Goal: Information Seeking & Learning: Get advice/opinions

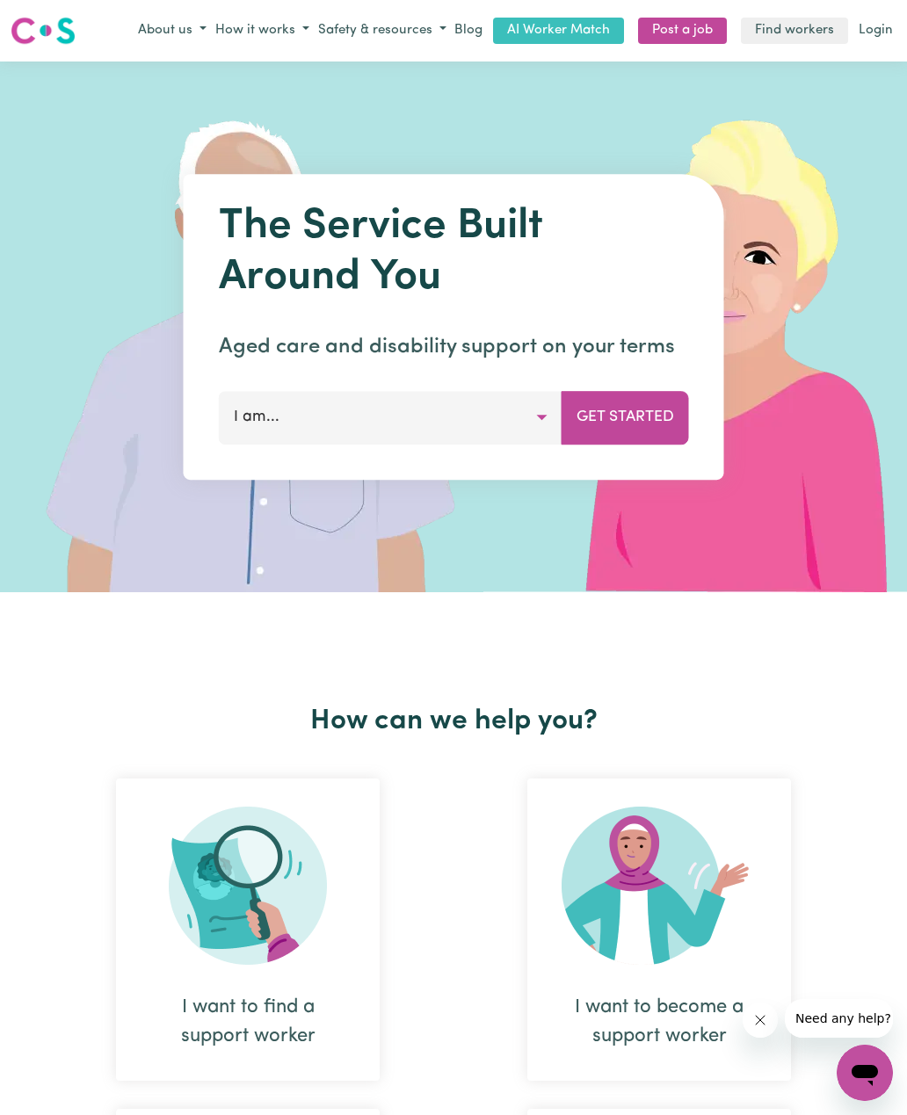
click at [505, 410] on button "I am..." at bounding box center [391, 417] width 344 height 53
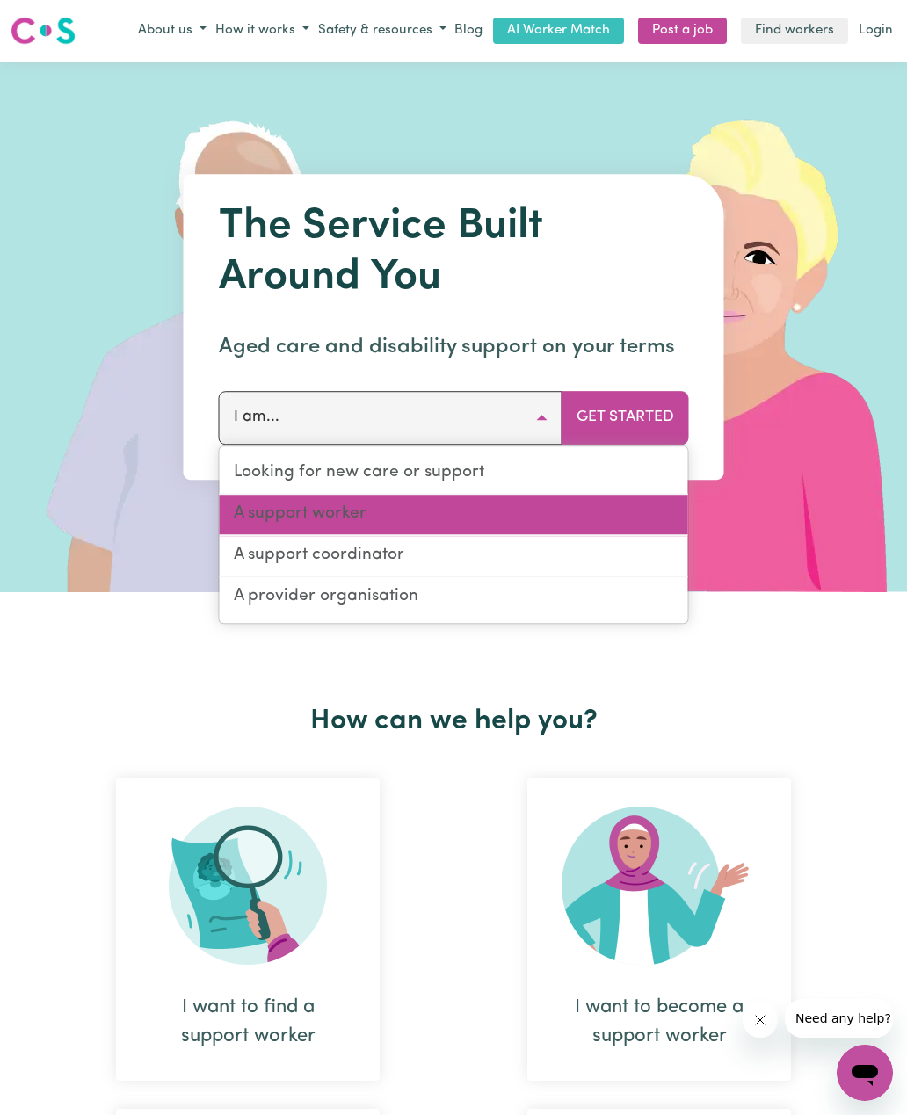
click at [503, 513] on link "A support worker" at bounding box center [454, 515] width 469 height 41
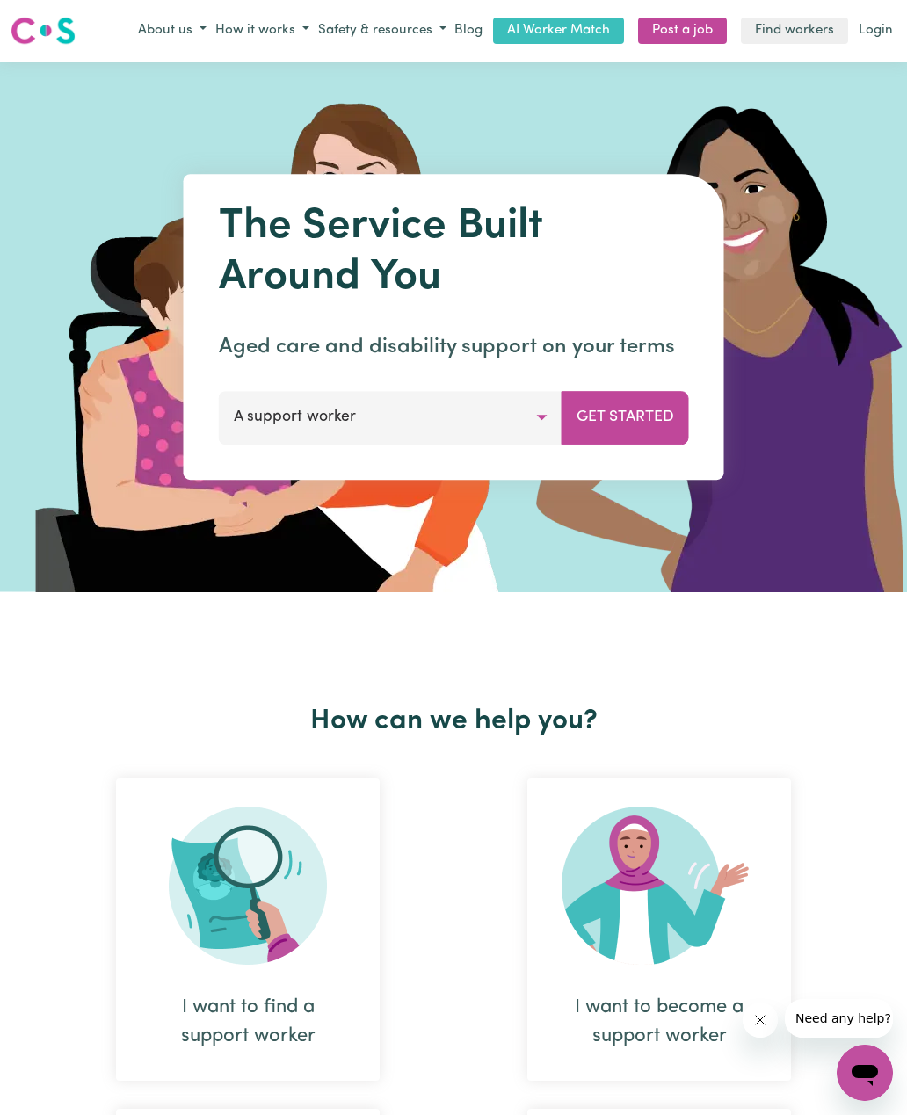
click at [635, 401] on button "Get Started" at bounding box center [625, 417] width 127 height 53
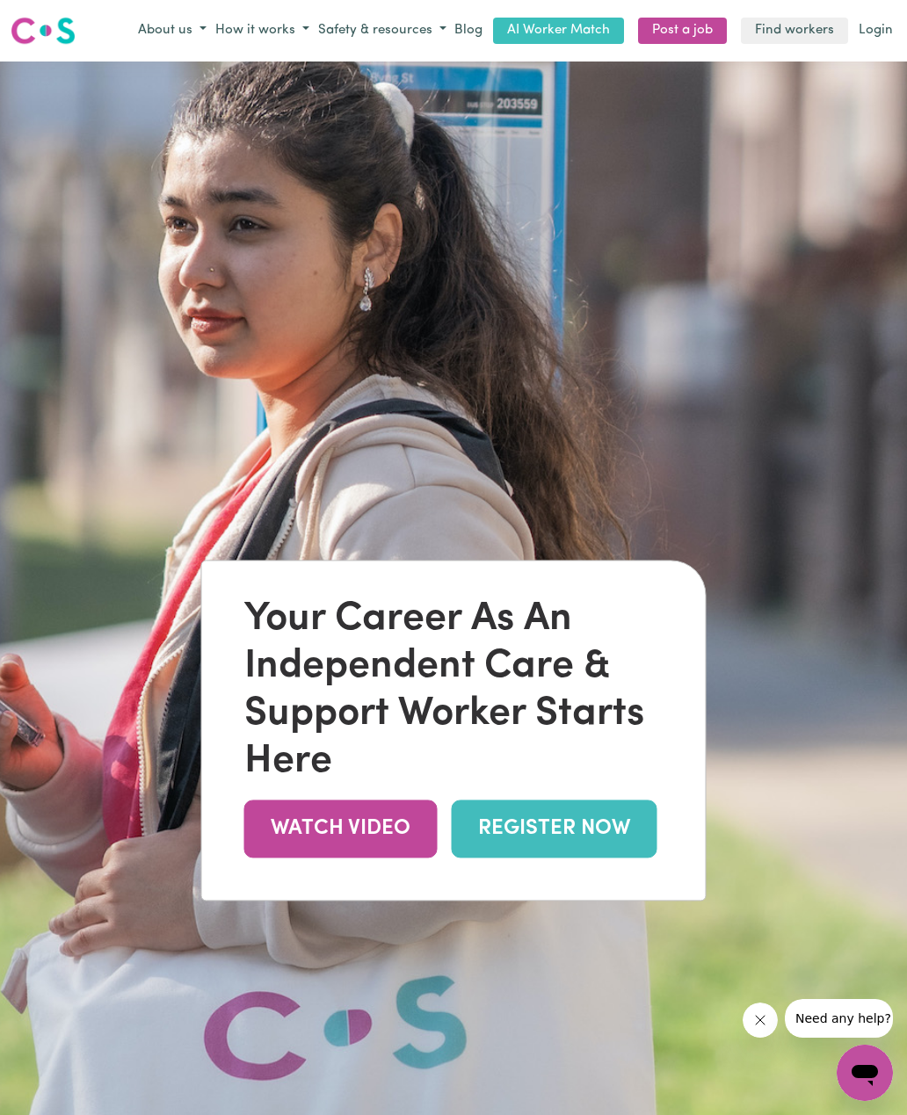
click at [598, 852] on link "REGISTER NOW" at bounding box center [555, 829] width 206 height 57
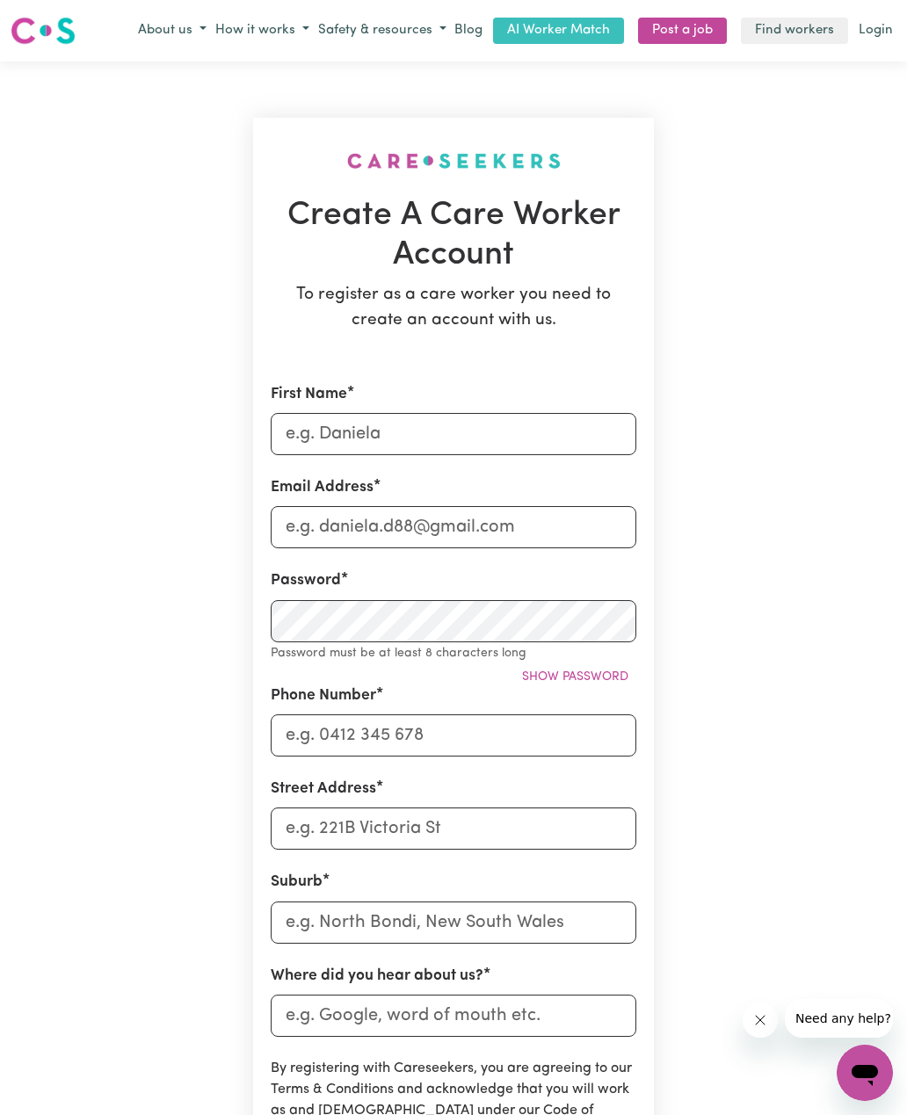
click at [784, 39] on link "Find workers" at bounding box center [794, 31] width 107 height 27
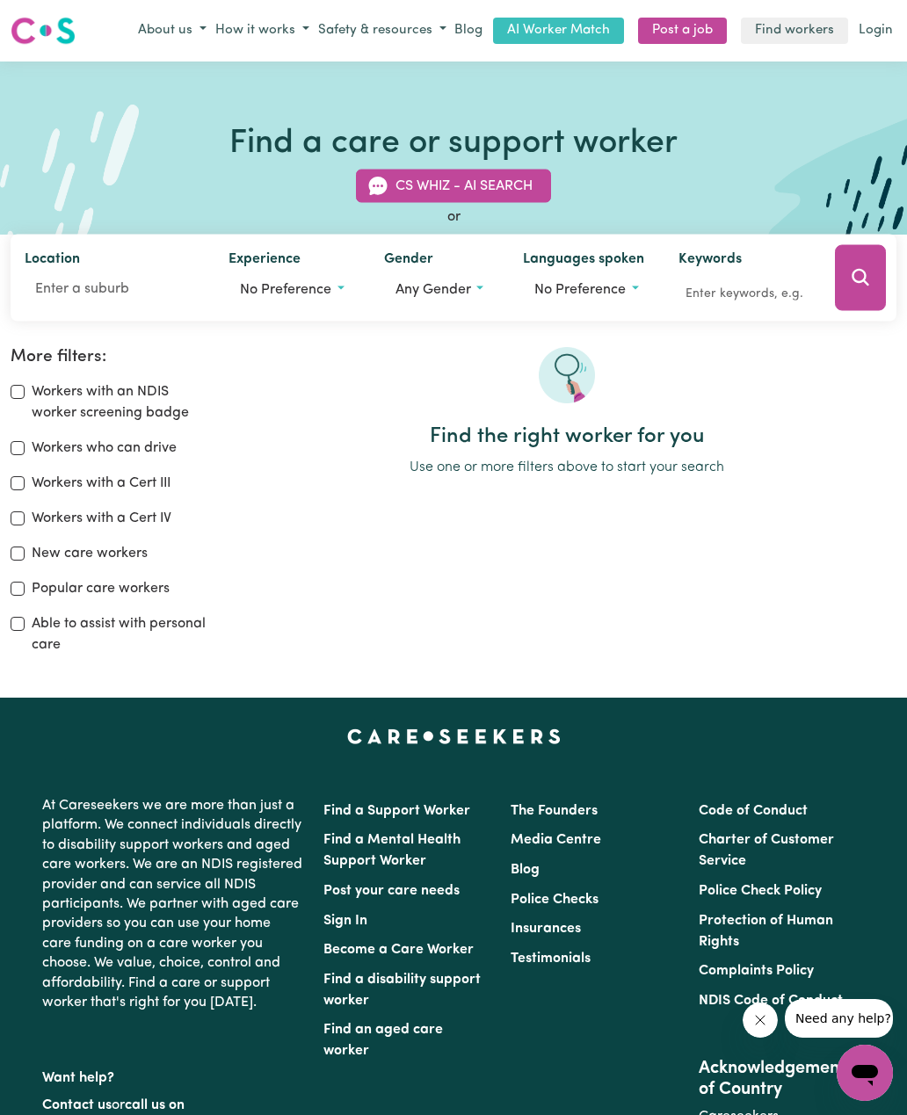
click at [450, 294] on span "Any gender" at bounding box center [434, 289] width 76 height 14
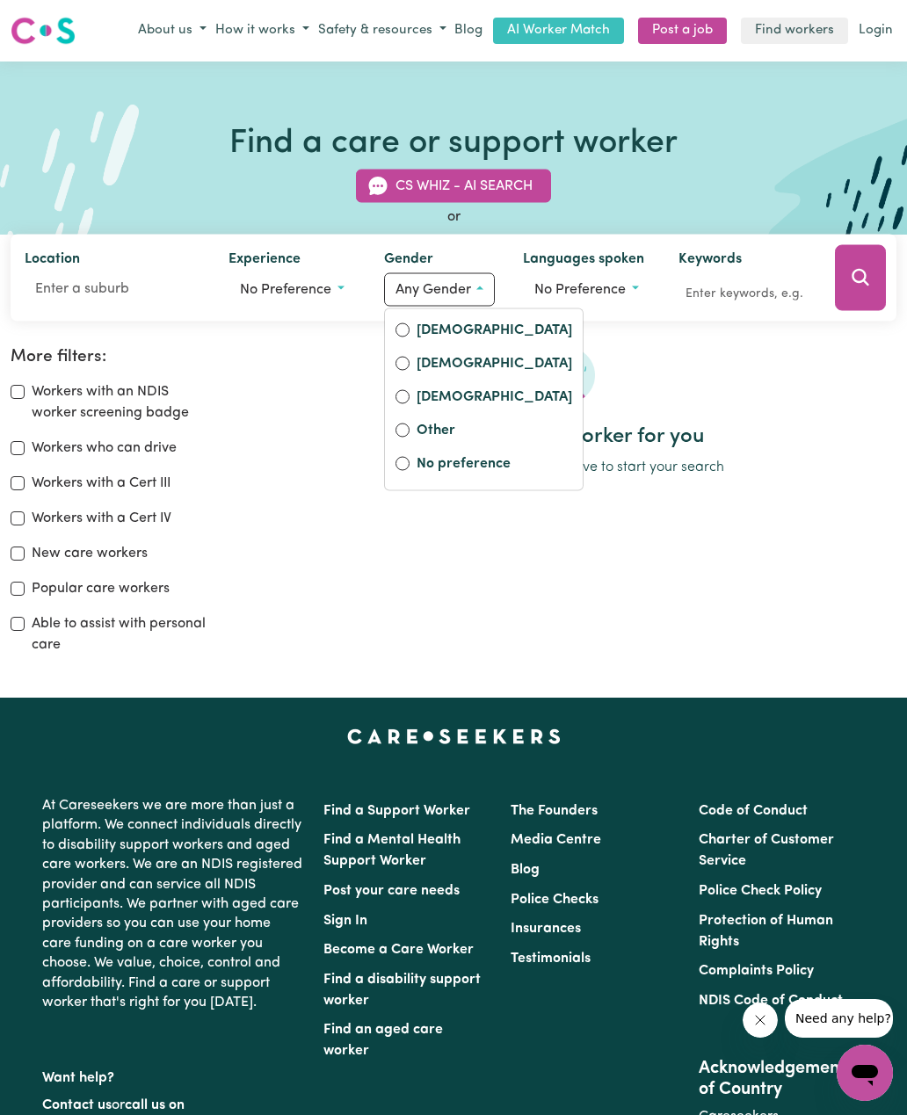
click at [431, 327] on label "Female" at bounding box center [495, 331] width 156 height 25
click at [410, 327] on input "Female" at bounding box center [403, 330] width 14 height 14
radio input "true"
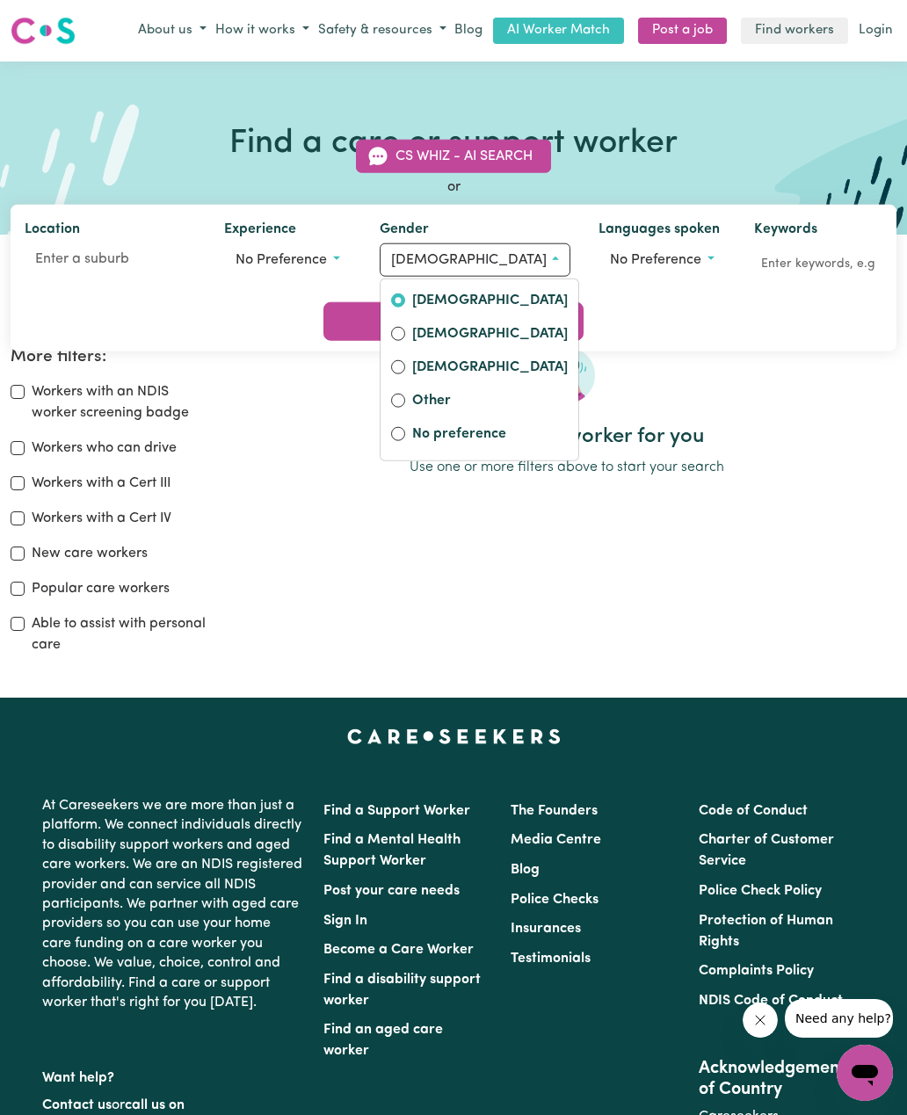
click at [679, 543] on div "Find the right worker for you Use one or more filters above to start your search" at bounding box center [567, 508] width 680 height 323
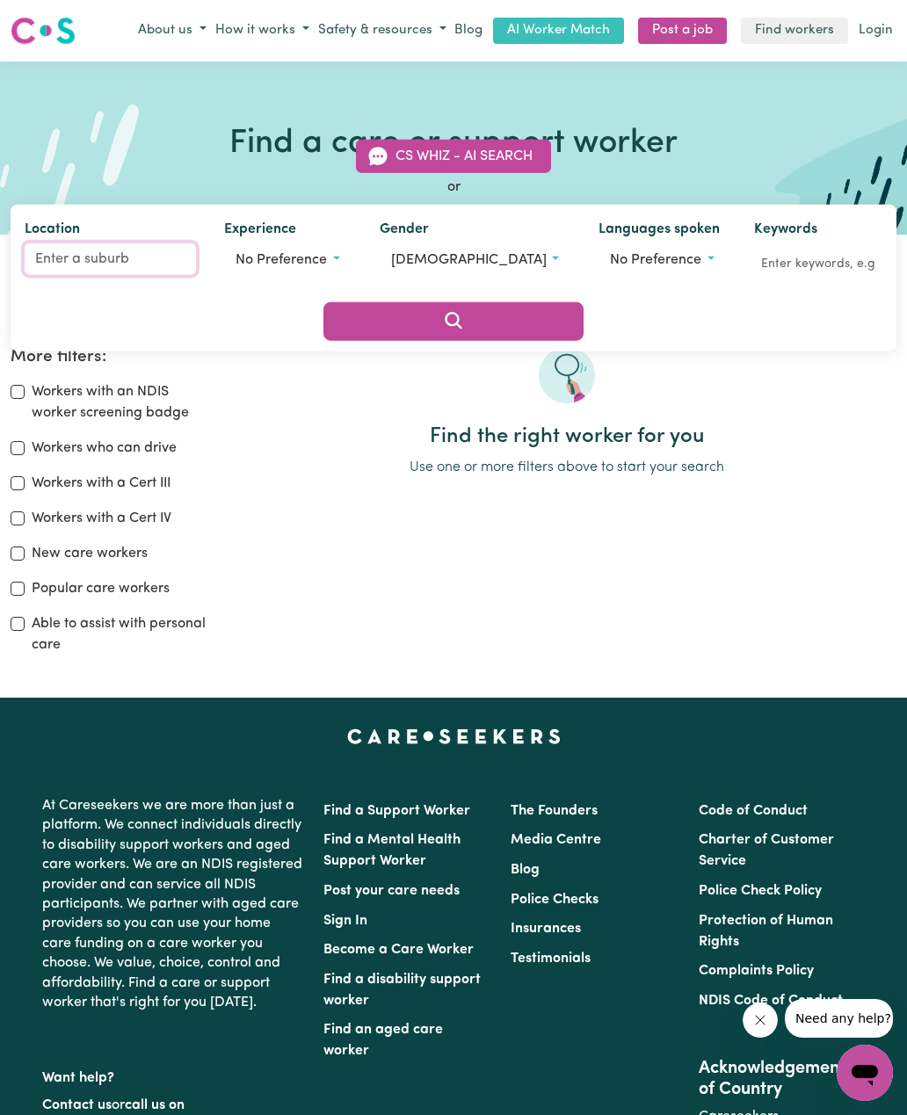
click at [178, 274] on input "Location" at bounding box center [110, 259] width 171 height 32
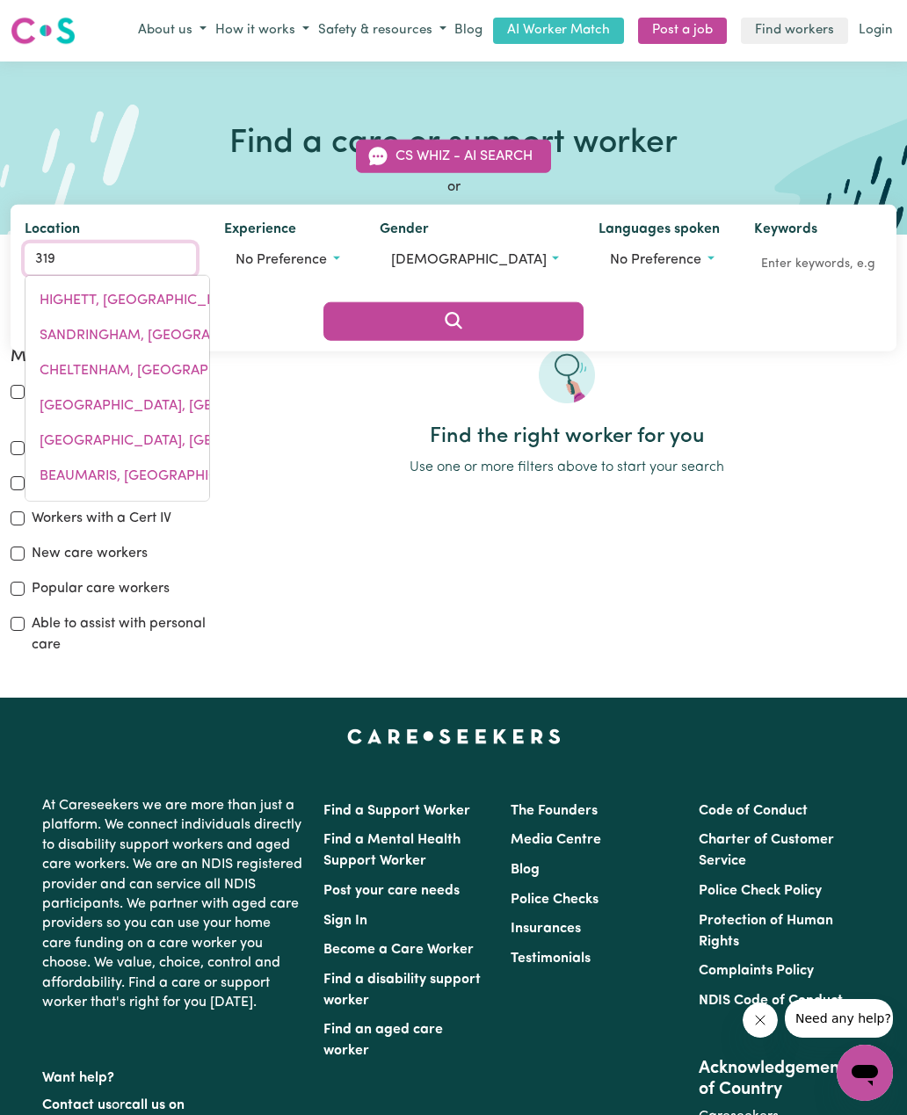
type input "3196"
click at [150, 307] on span "BONBEACH, Victoria, 3196" at bounding box center [168, 300] width 257 height 14
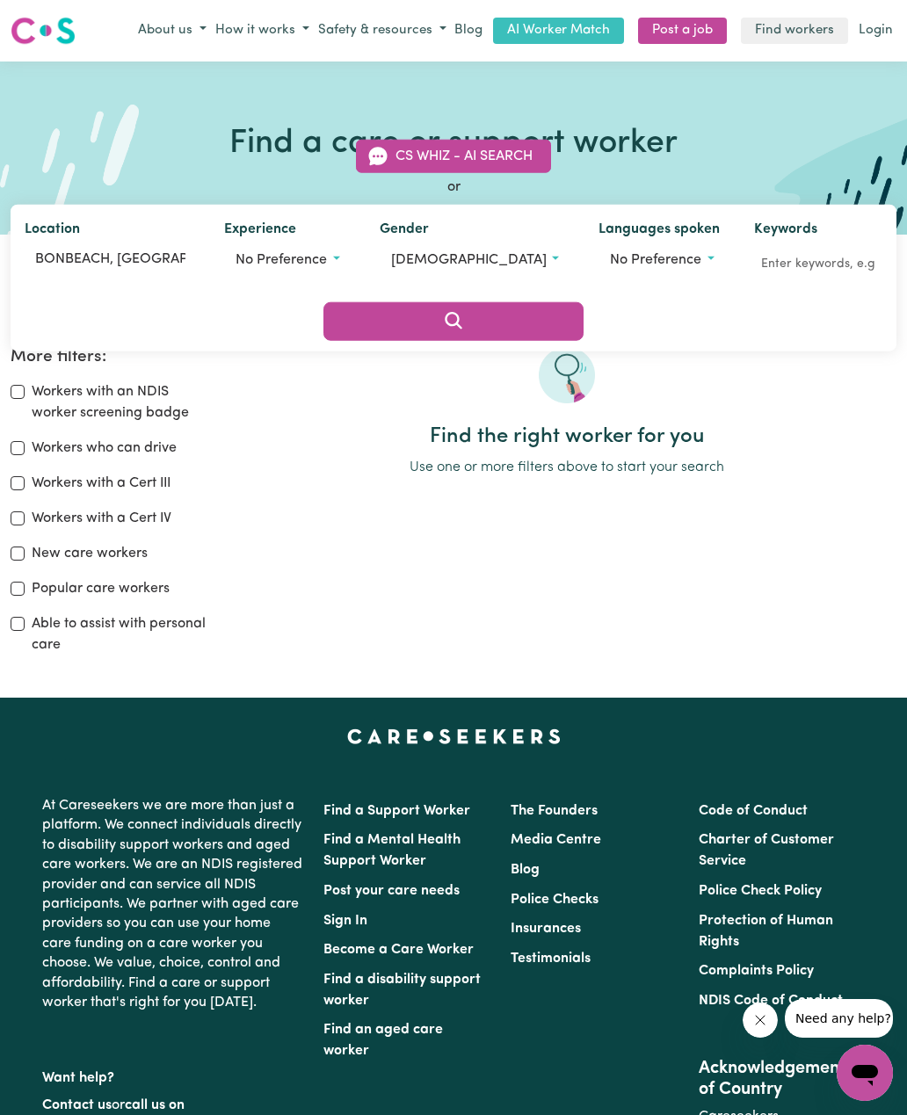
click at [464, 310] on icon "Search" at bounding box center [453, 320] width 21 height 21
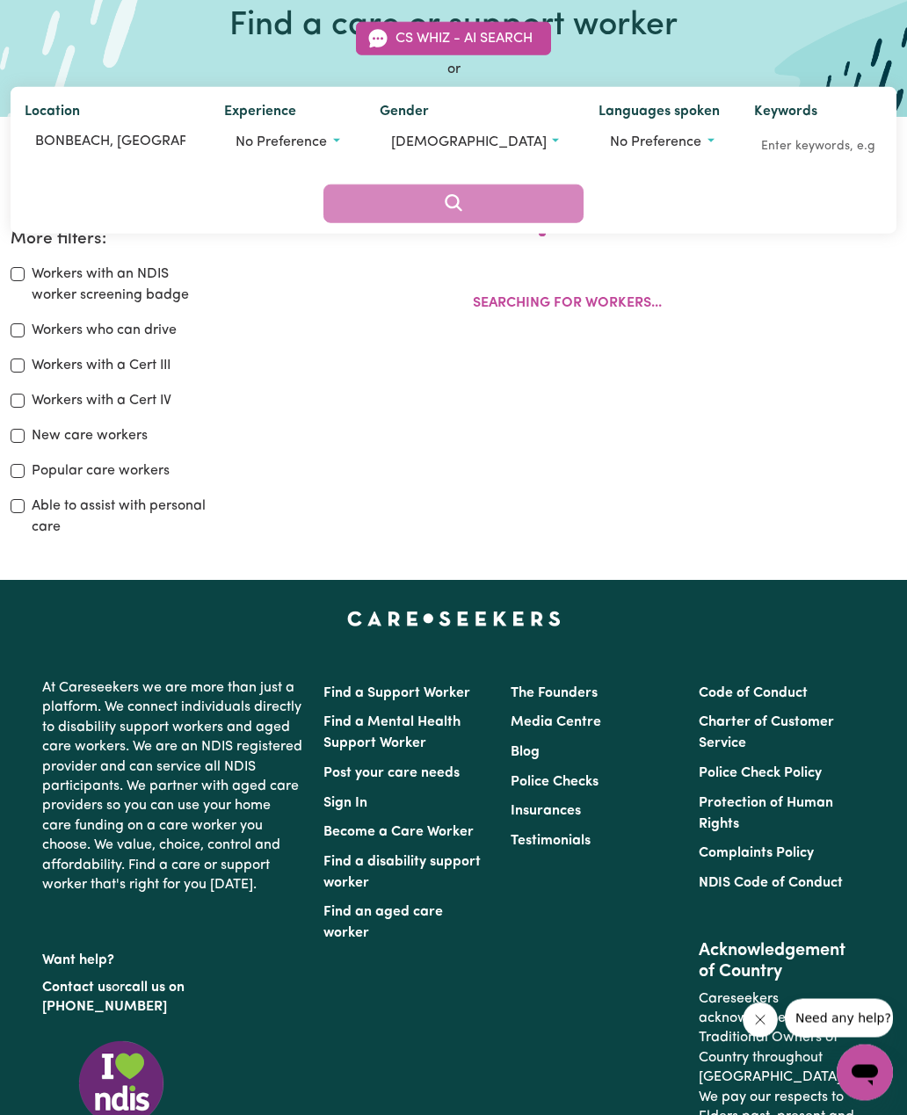
scroll to position [290, 0]
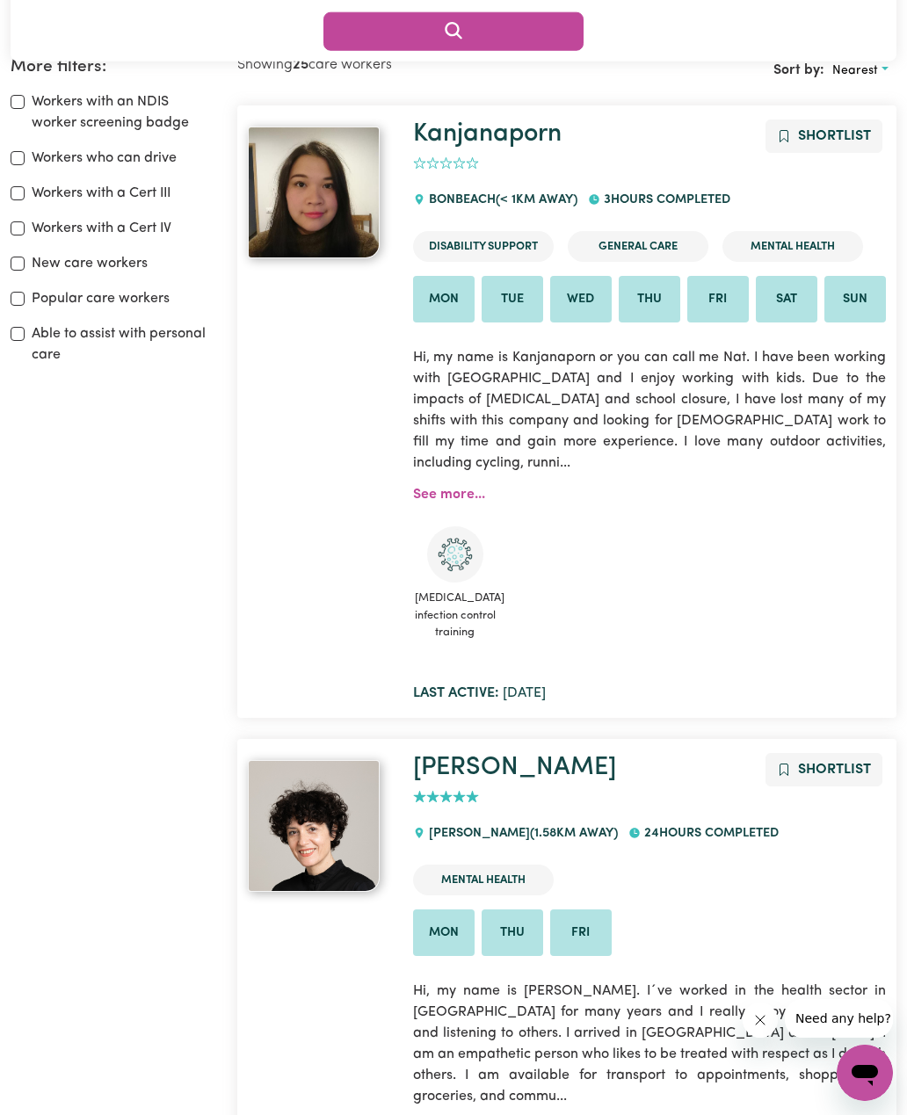
click at [458, 461] on div "Kanjanaporn Shortlist 0 BONBEACH (< 1km away) 3 hours completed Disability Supp…" at bounding box center [650, 412] width 495 height 585
click at [454, 488] on link "See more..." at bounding box center [449, 495] width 72 height 14
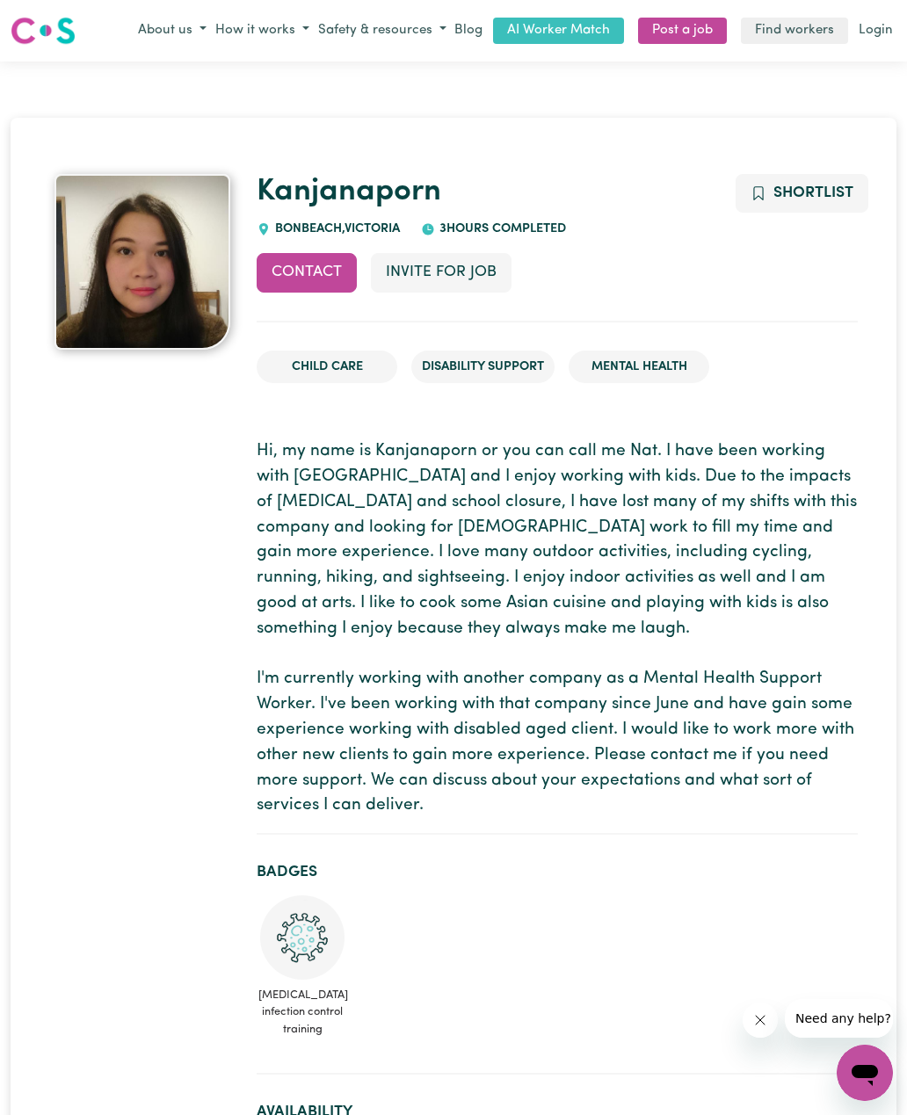
click at [153, 243] on img at bounding box center [142, 262] width 176 height 176
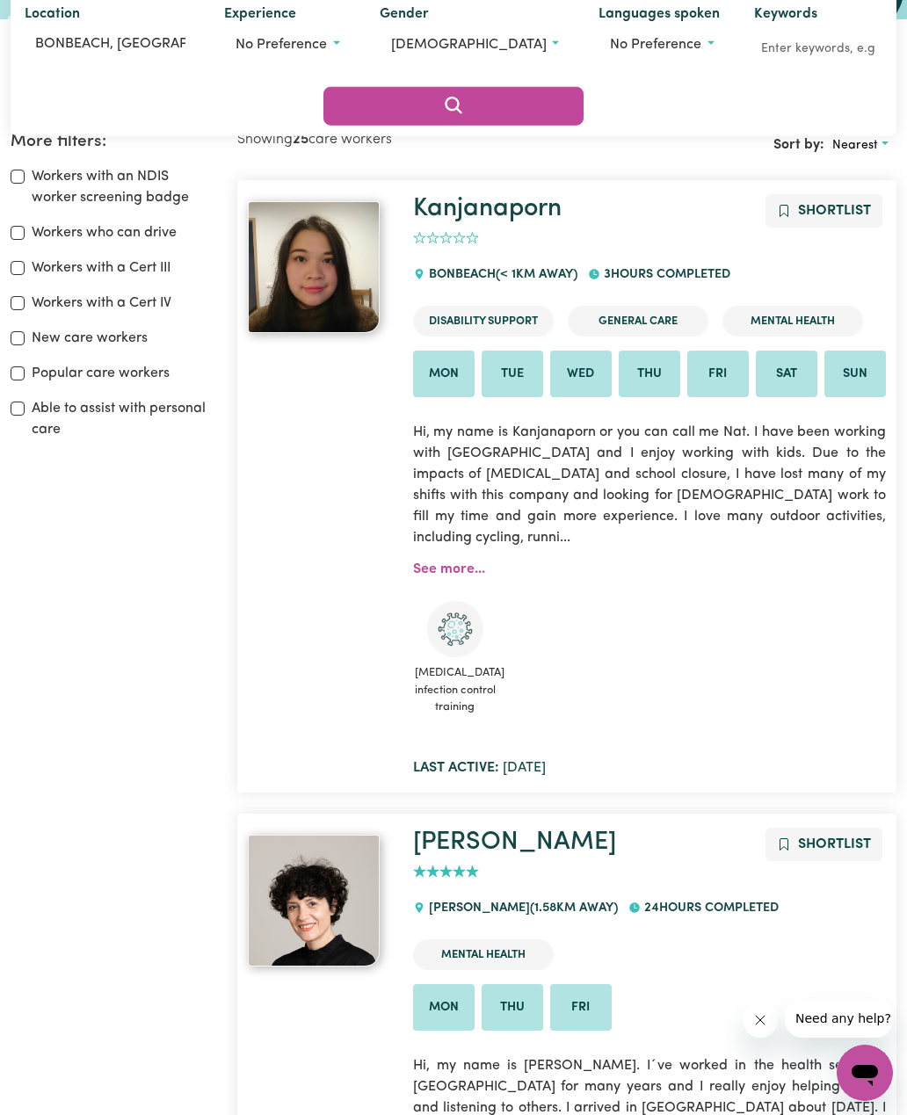
scroll to position [214, 0]
